Goal: Task Accomplishment & Management: Use online tool/utility

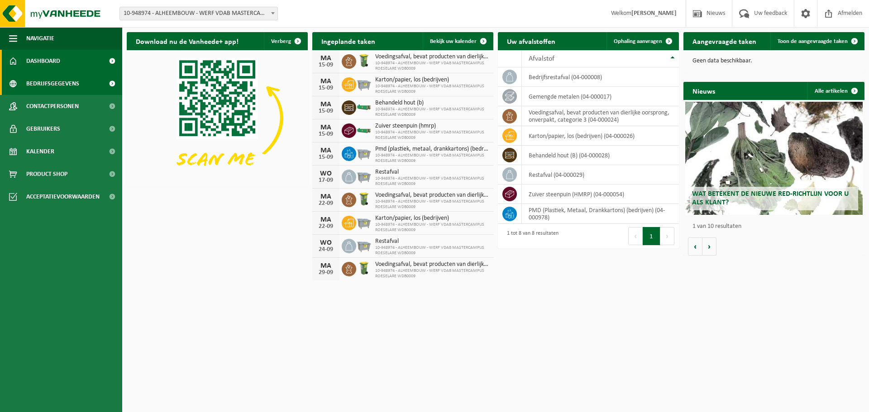
click at [59, 81] on span "Bedrijfsgegevens" at bounding box center [52, 83] width 53 height 23
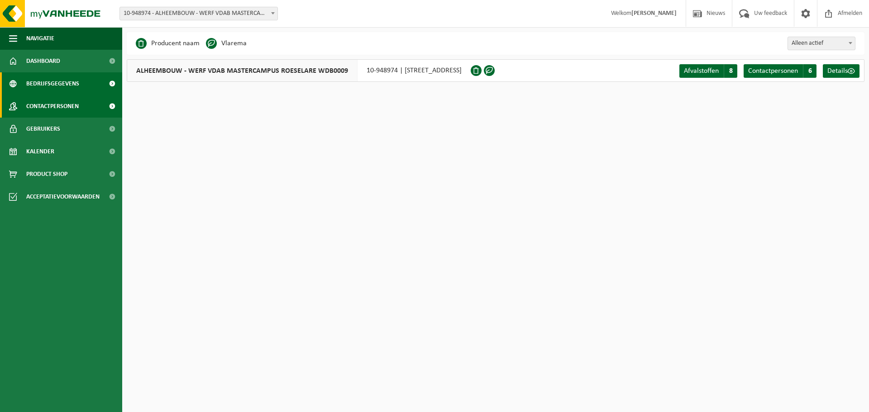
click at [73, 104] on span "Contactpersonen" at bounding box center [52, 106] width 53 height 23
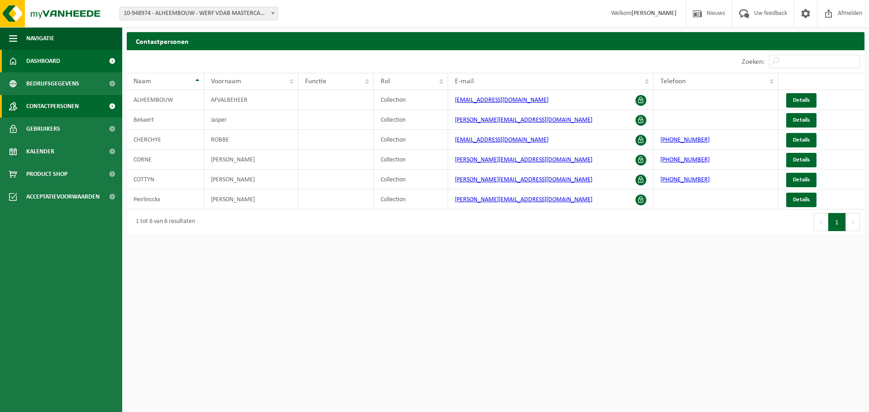
click at [45, 59] on span "Dashboard" at bounding box center [43, 61] width 34 height 23
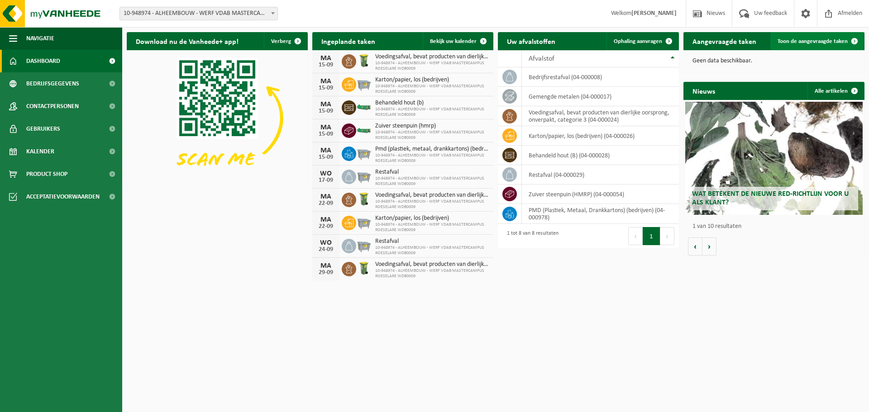
click at [802, 36] on link "Toon de aangevraagde taken" at bounding box center [816, 41] width 93 height 18
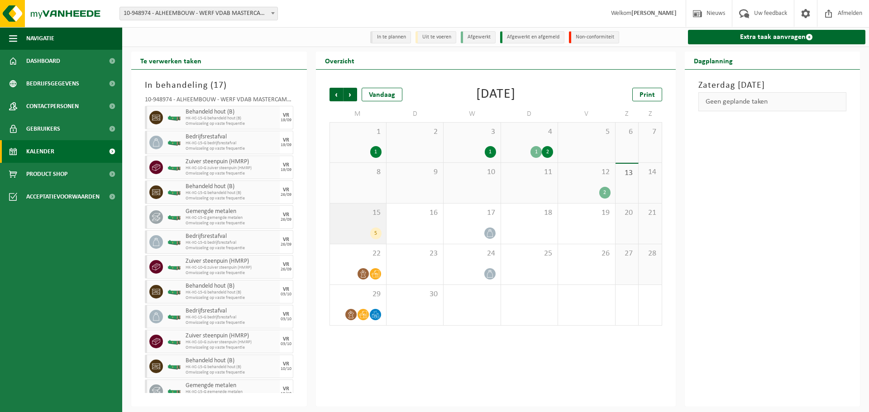
click at [380, 217] on span "15" at bounding box center [358, 213] width 47 height 10
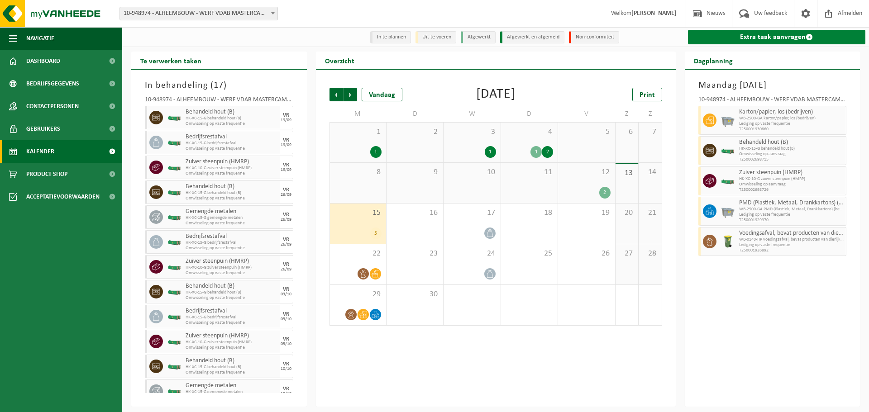
click at [764, 34] on link "Extra taak aanvragen" at bounding box center [777, 37] width 178 height 14
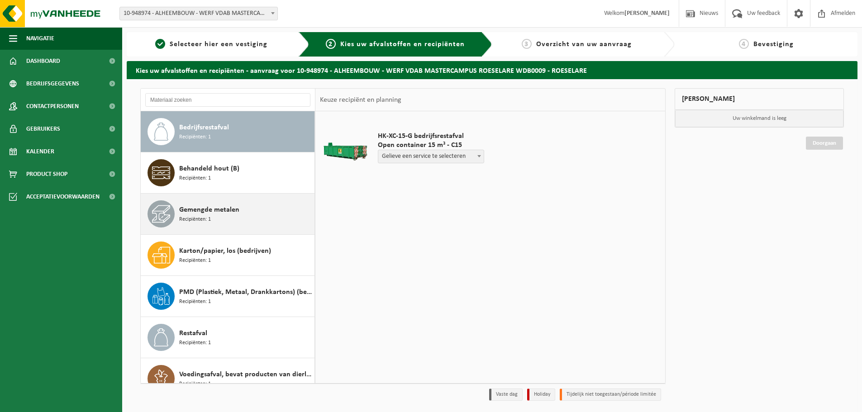
click at [219, 210] on span "Gemengde metalen" at bounding box center [209, 210] width 60 height 11
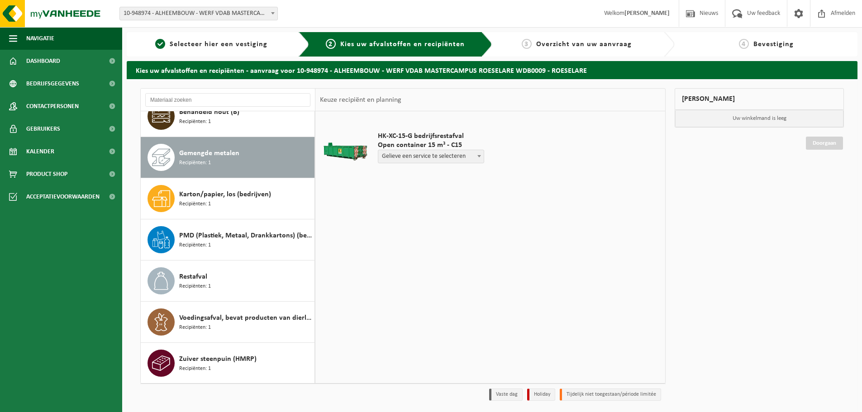
scroll to position [57, 0]
click at [428, 166] on input "text" at bounding box center [409, 166] width 62 height 11
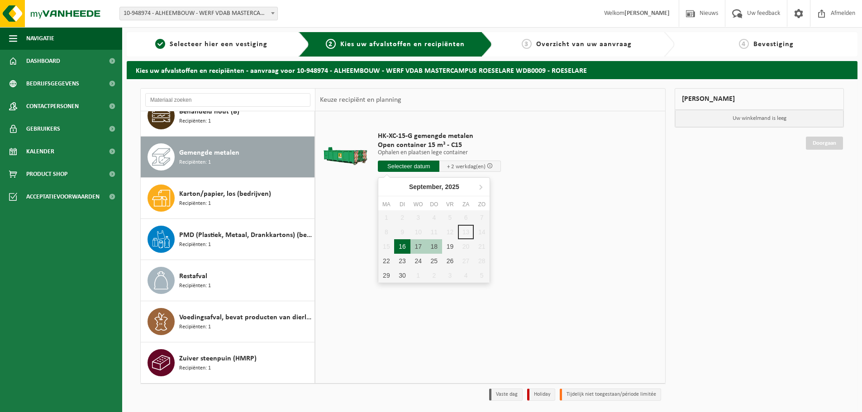
click at [402, 249] on div "16" at bounding box center [402, 246] width 16 height 14
type input "Van 2025-09-16"
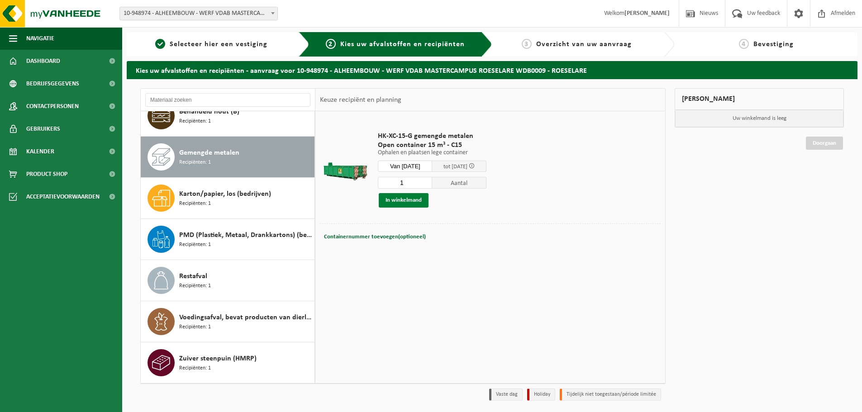
click at [425, 201] on button "In winkelmand" at bounding box center [404, 200] width 50 height 14
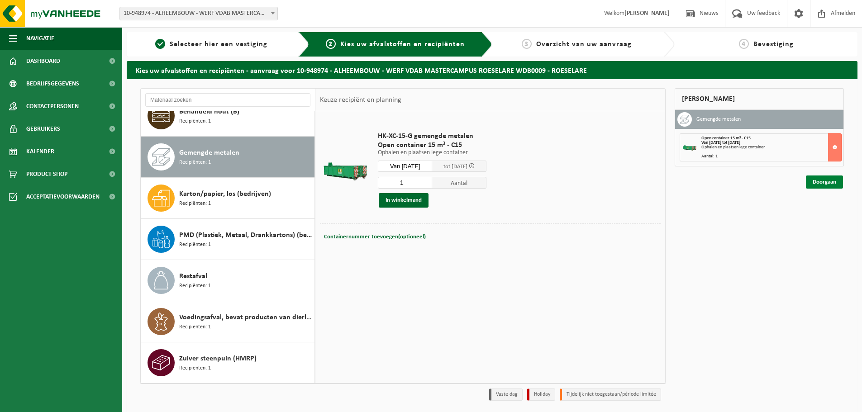
click at [838, 179] on link "Doorgaan" at bounding box center [824, 182] width 37 height 13
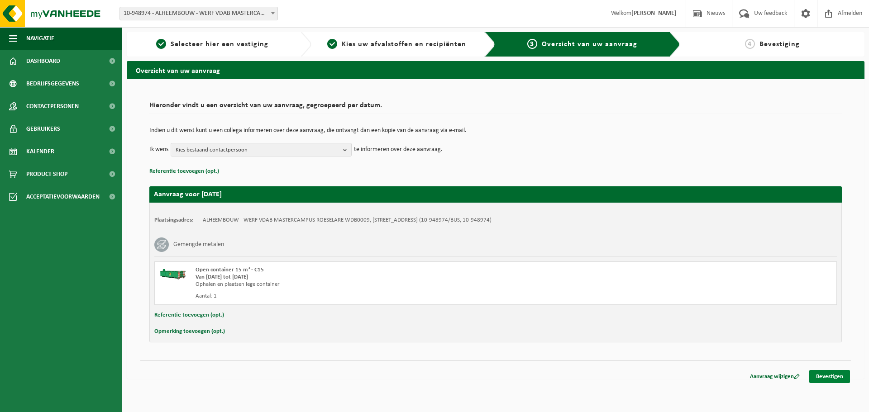
click at [832, 373] on link "Bevestigen" at bounding box center [829, 376] width 41 height 13
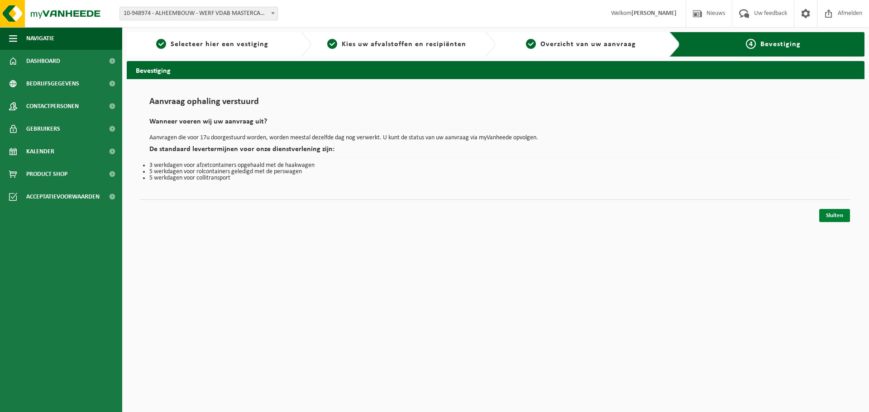
click at [833, 216] on link "Sluiten" at bounding box center [834, 215] width 31 height 13
